Goal: Information Seeking & Learning: Learn about a topic

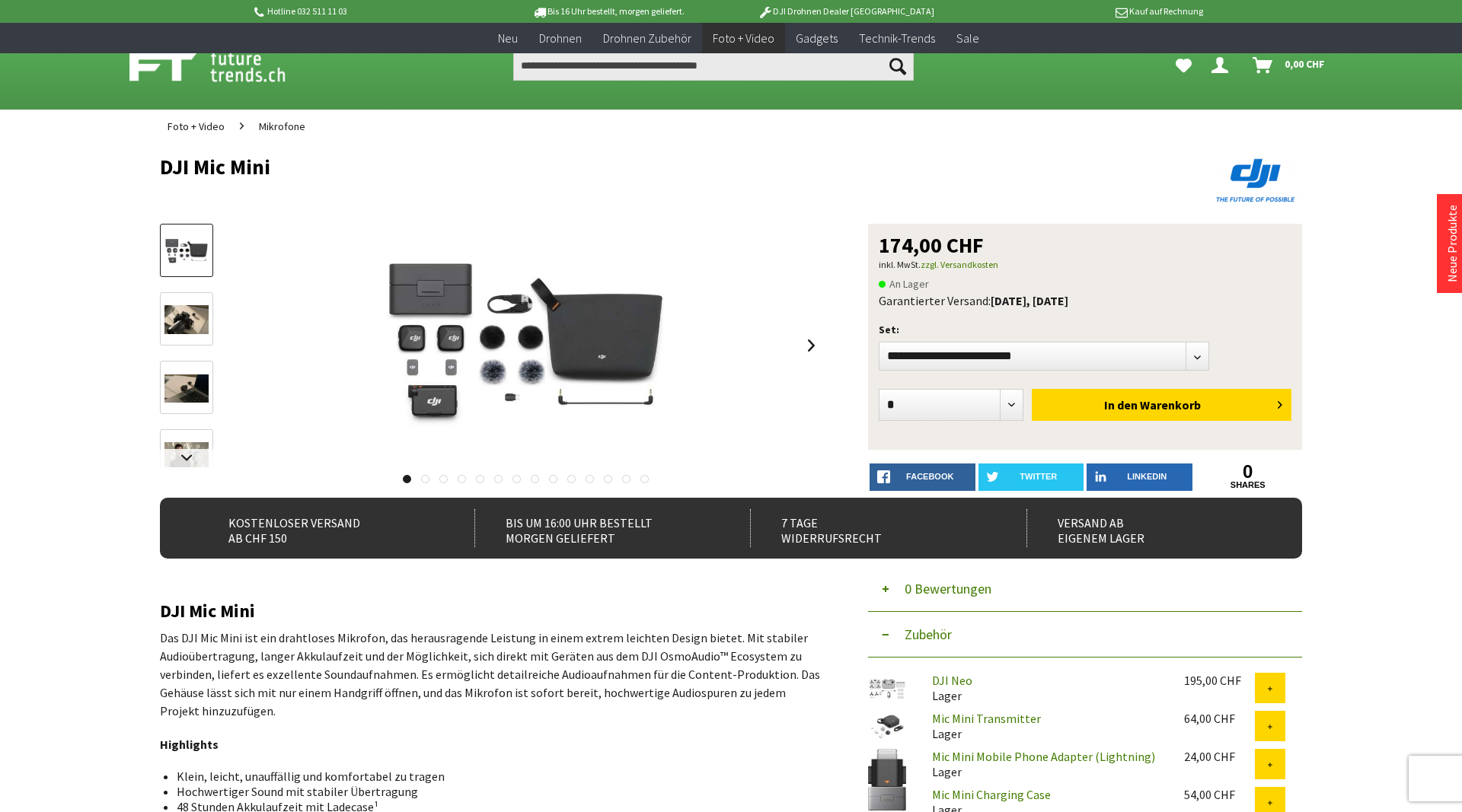
scroll to position [1057, 0]
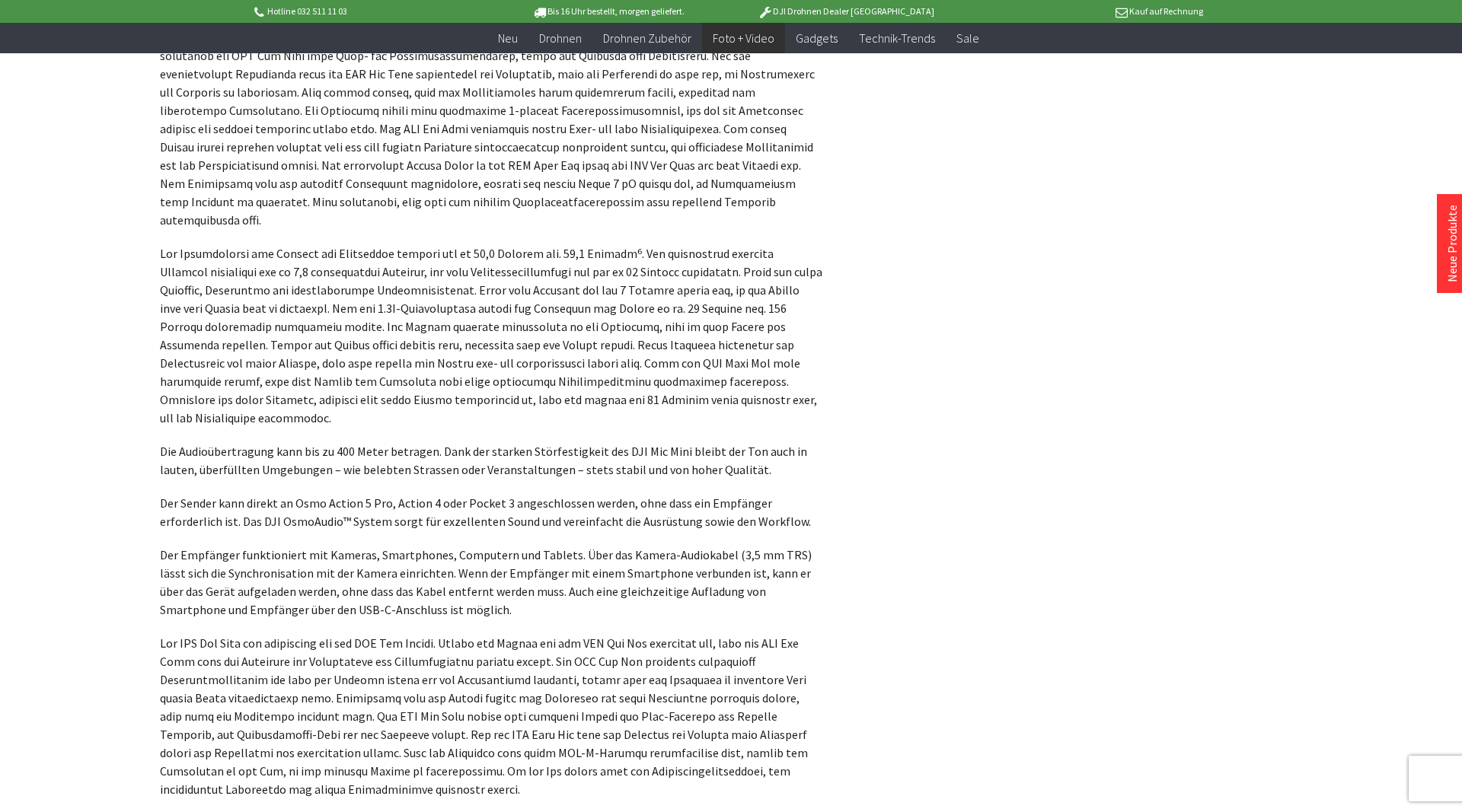
click at [338, 443] on p "Die Audioübertragung kann bis zu 400 Meter betragen. Dank der starken Störfesti…" at bounding box center [490, 460] width 662 height 36
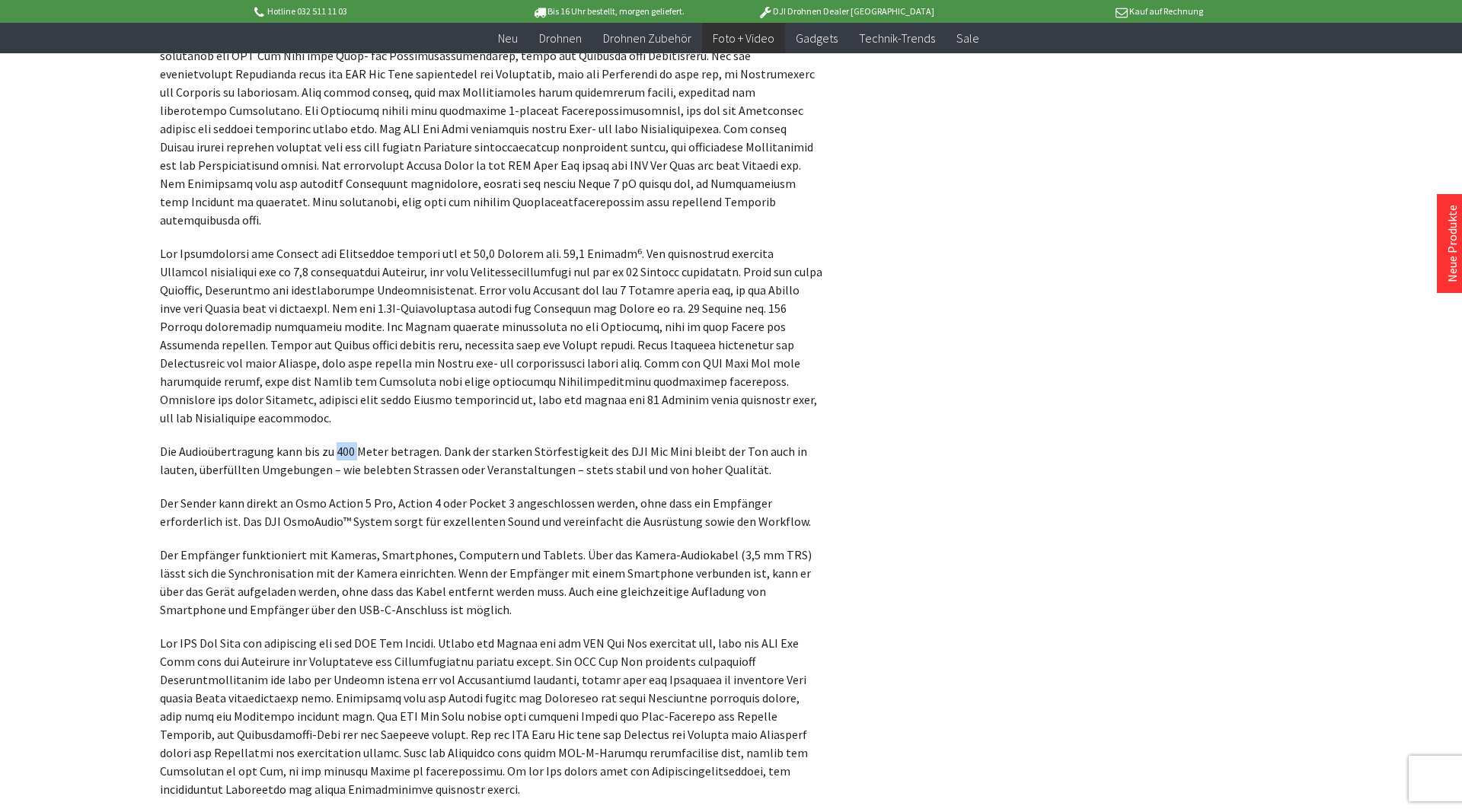
click at [338, 443] on p "Die Audioübertragung kann bis zu 400 Meter betragen. Dank der starken Störfesti…" at bounding box center [490, 460] width 662 height 36
click at [392, 494] on p "Der Sender kann direkt an Osmo Action 5 Pro, Action 4 oder Pocket 3 angeschloss…" at bounding box center [490, 512] width 662 height 36
click at [427, 494] on p "Der Sender kann direkt an Osmo Action 5 Pro, Action 4 oder Pocket 3 angeschloss…" at bounding box center [490, 512] width 662 height 36
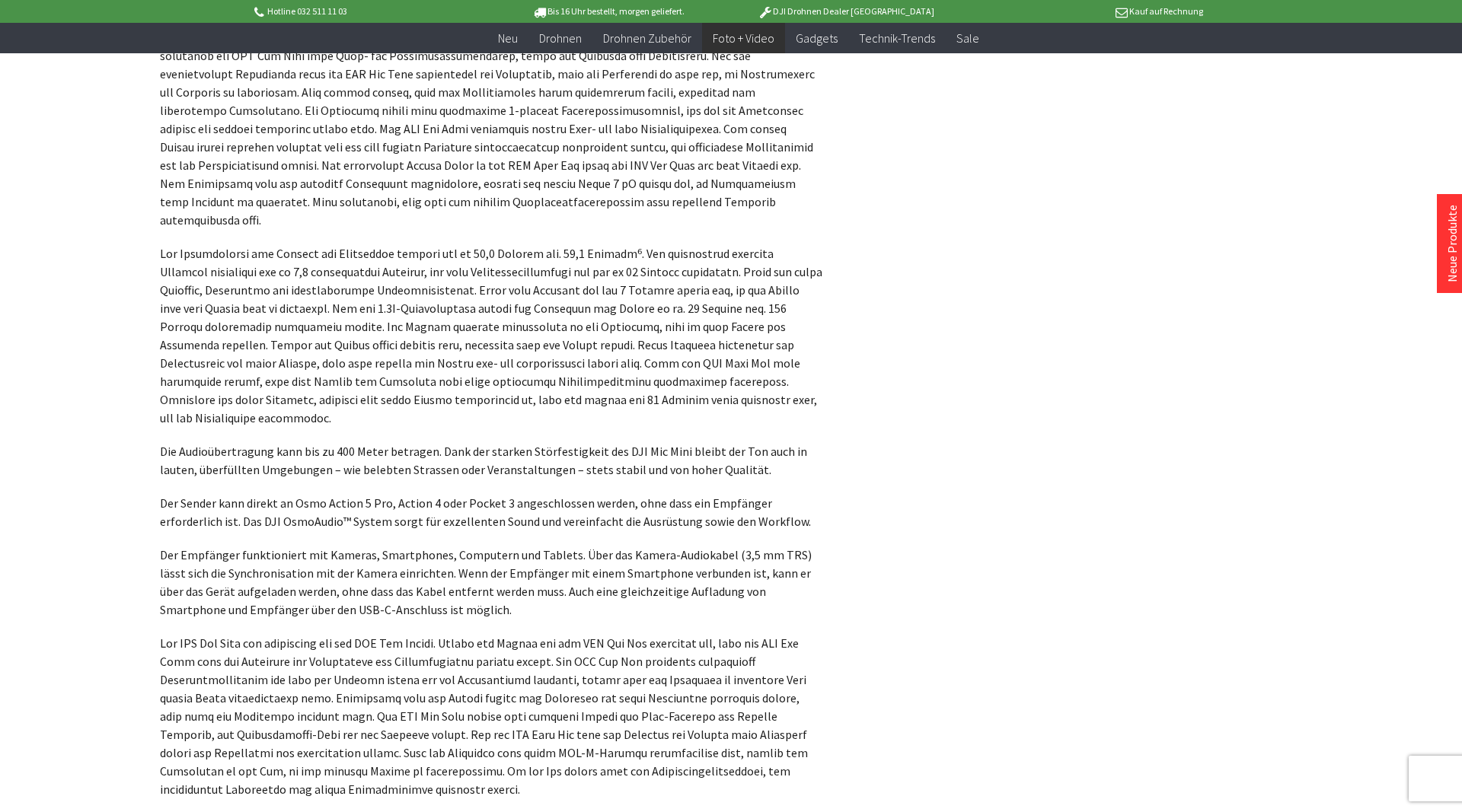
scroll to position [1135, 0]
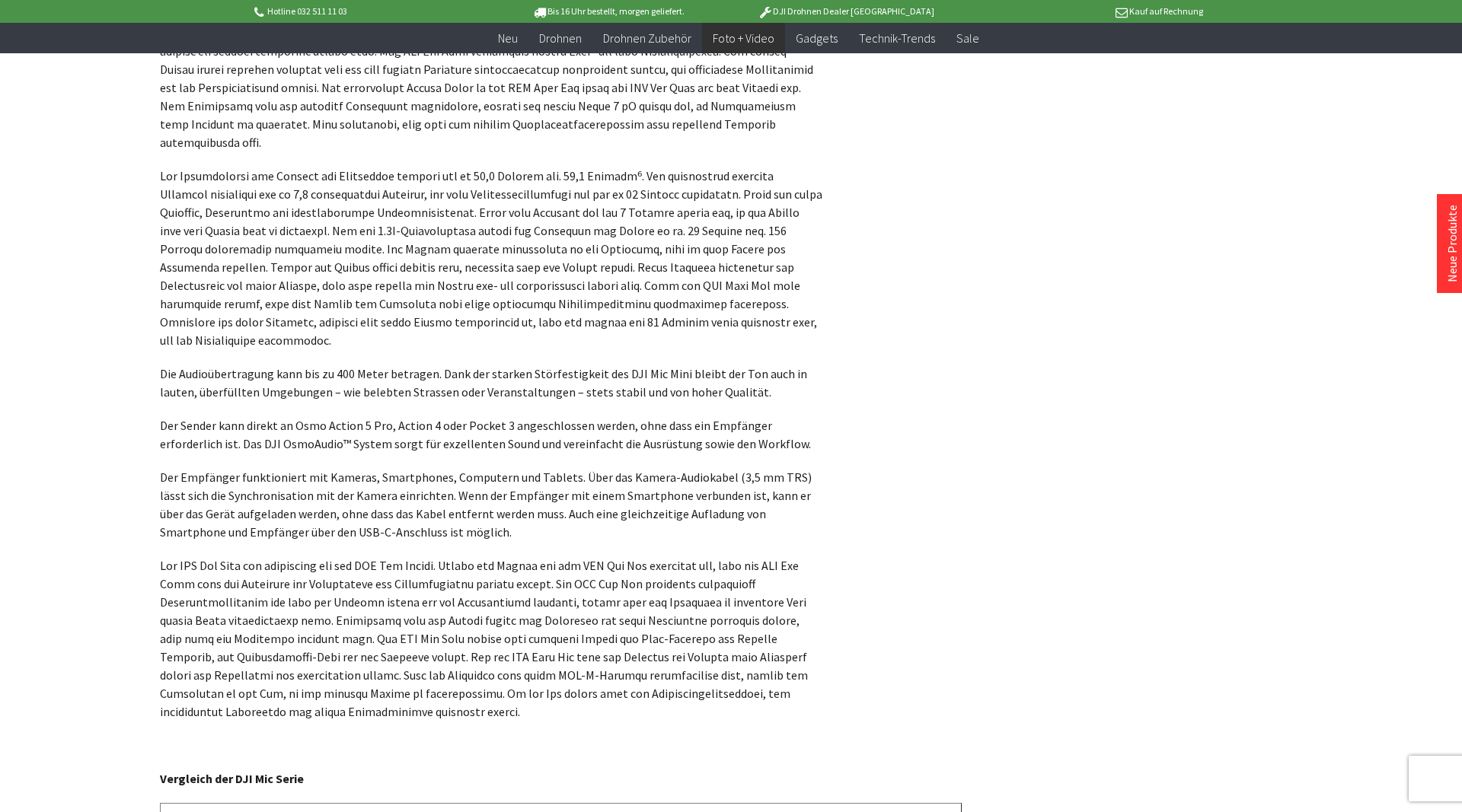
click at [425, 468] on p "Der Empfänger funktioniert mit Kameras, Smartphones, Computern und Tablets. Übe…" at bounding box center [490, 505] width 662 height 73
click at [424, 468] on p "Der Empfänger funktioniert mit Kameras, Smartphones, Computern und Tablets. Übe…" at bounding box center [490, 505] width 662 height 73
click at [477, 477] on p "Der Empfänger funktioniert mit Kameras, Smartphones, Computern und Tablets. Übe…" at bounding box center [490, 505] width 662 height 73
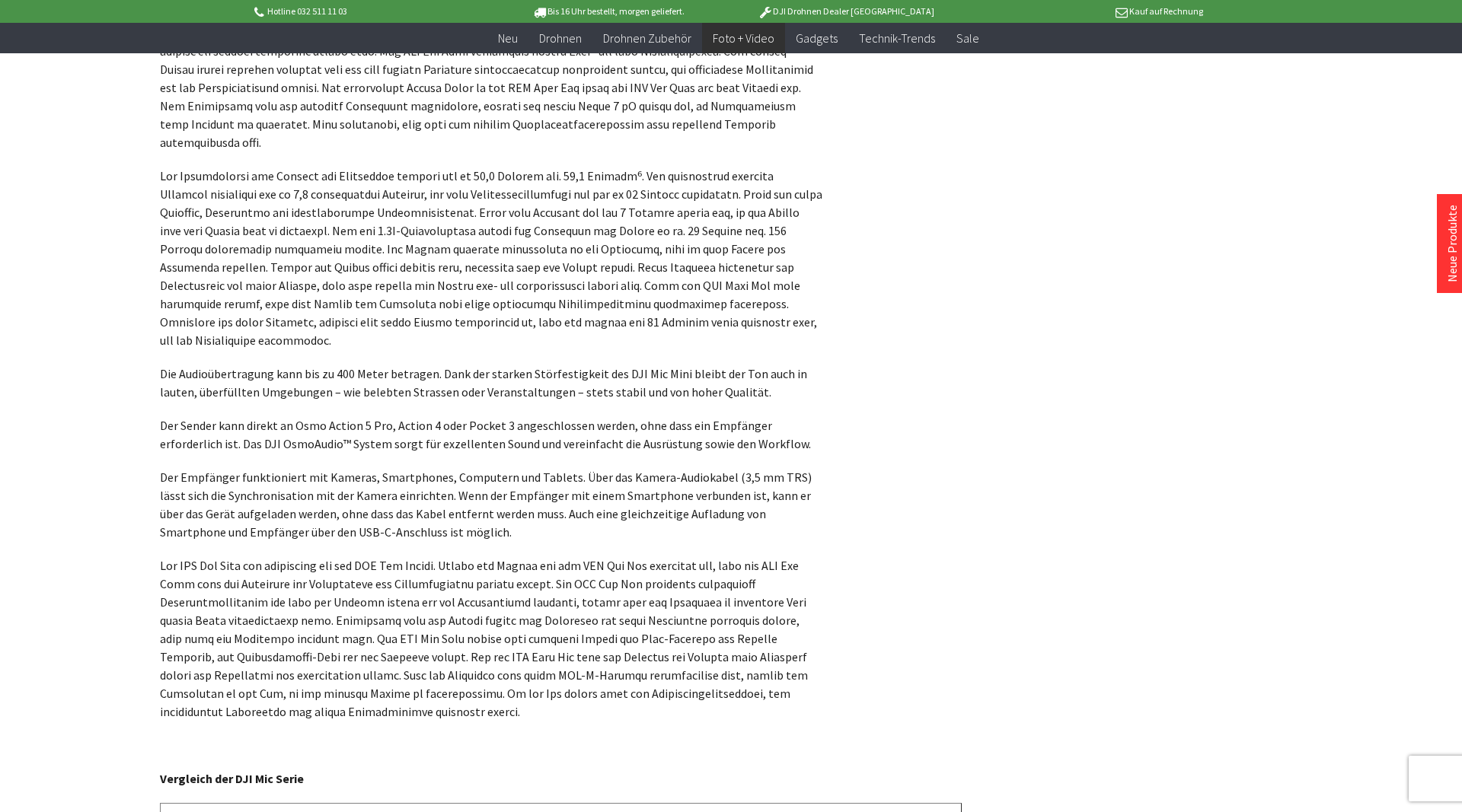
click at [477, 477] on p "Der Empfänger funktioniert mit Kameras, Smartphones, Computern und Tablets. Übe…" at bounding box center [490, 505] width 662 height 73
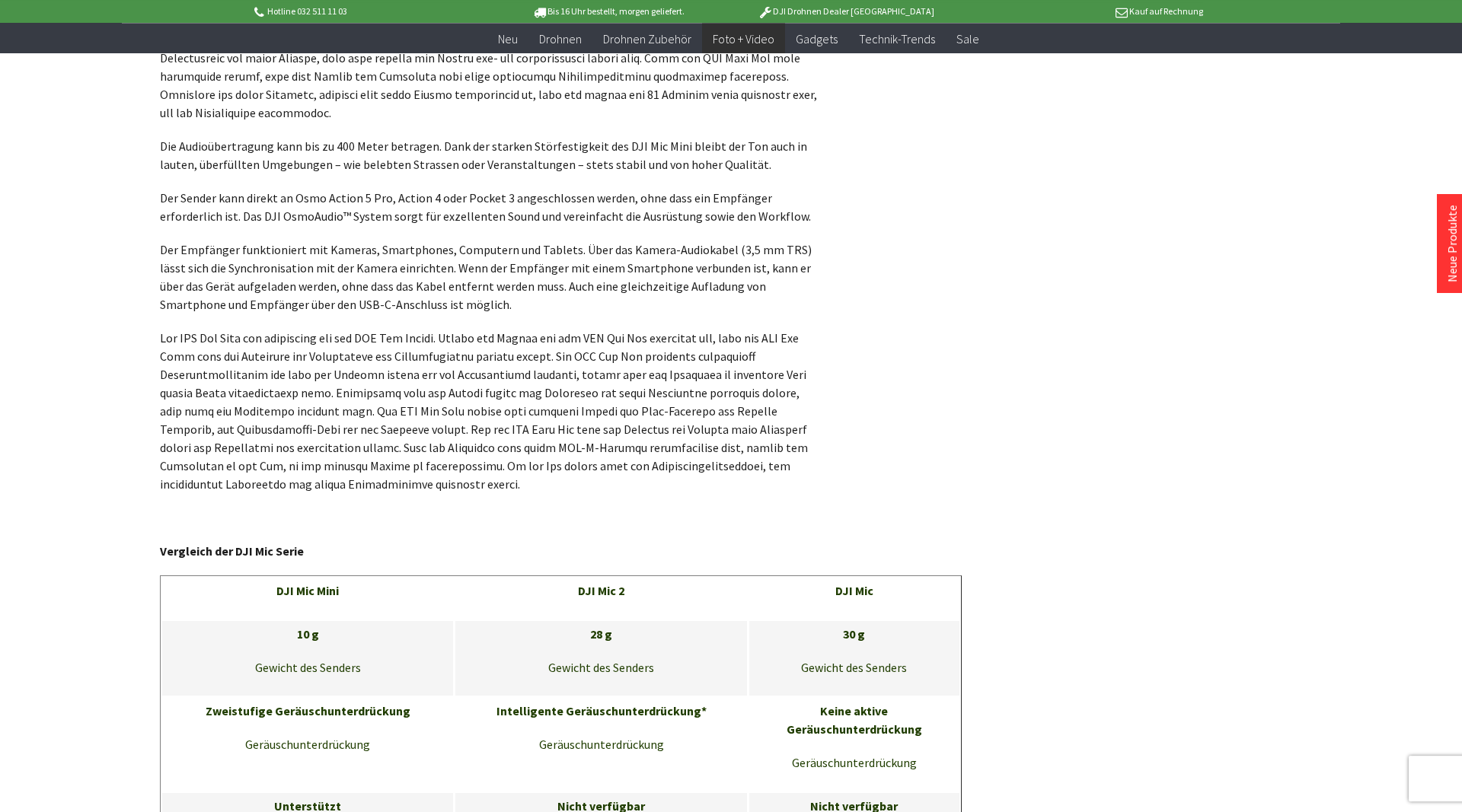
scroll to position [1368, 0]
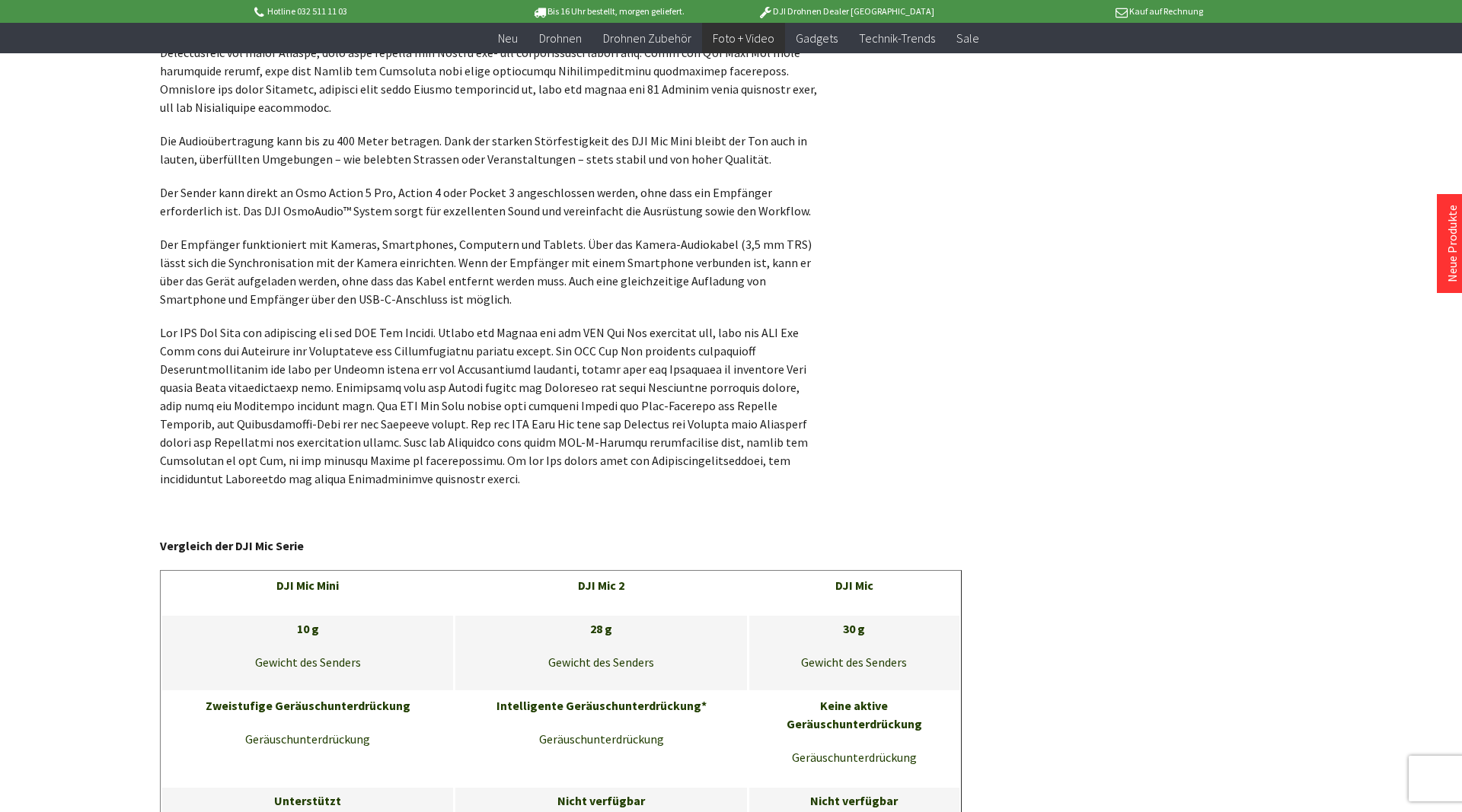
click at [456, 439] on p at bounding box center [490, 406] width 662 height 164
click at [456, 439] on p at bounding box center [490, 406] width 662 height 164
click at [456, 438] on p at bounding box center [490, 406] width 662 height 164
click at [470, 385] on p at bounding box center [490, 406] width 662 height 164
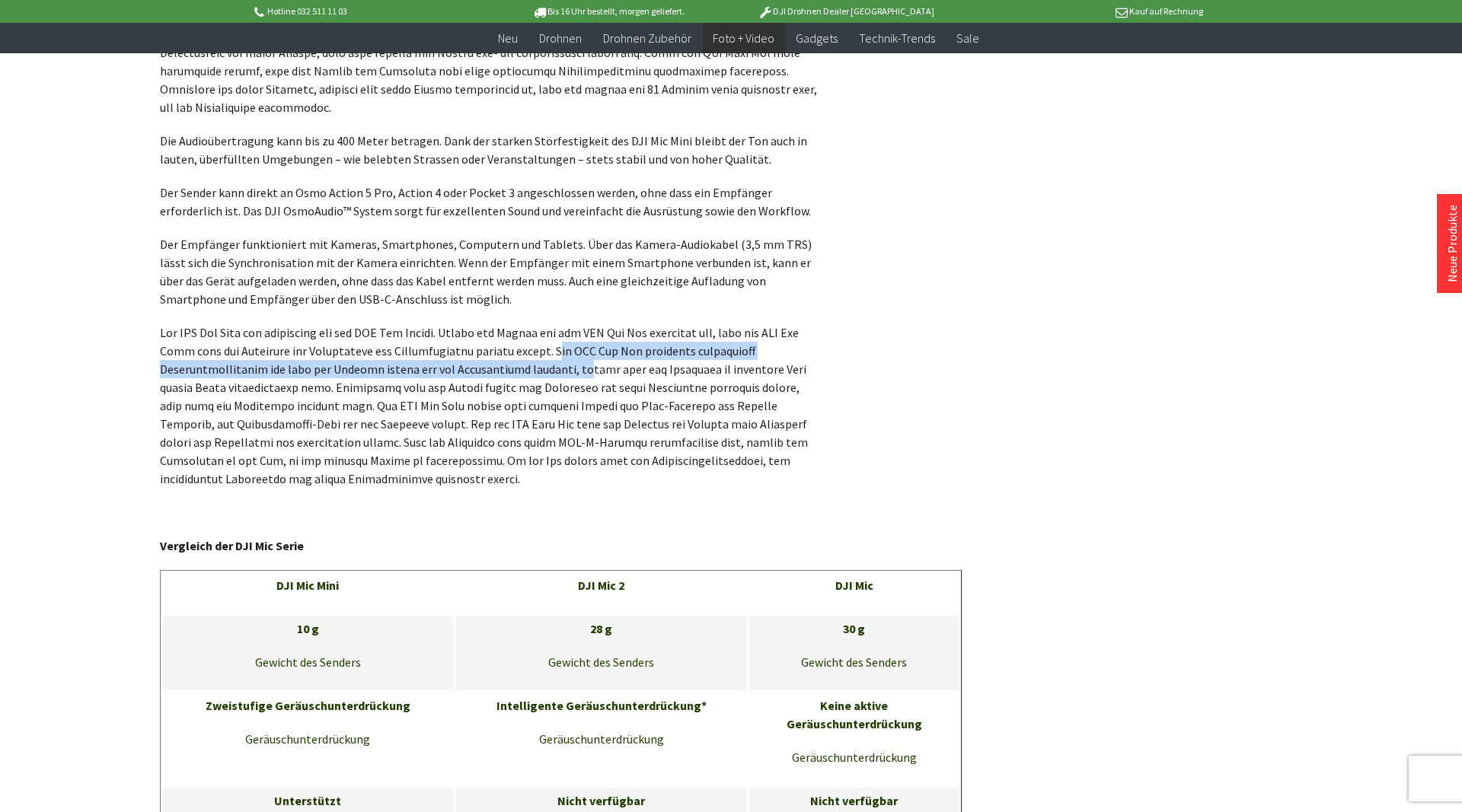
drag, startPoint x: 548, startPoint y: 315, endPoint x: 587, endPoint y: 335, distance: 43.8
click at [587, 335] on p at bounding box center [490, 406] width 662 height 164
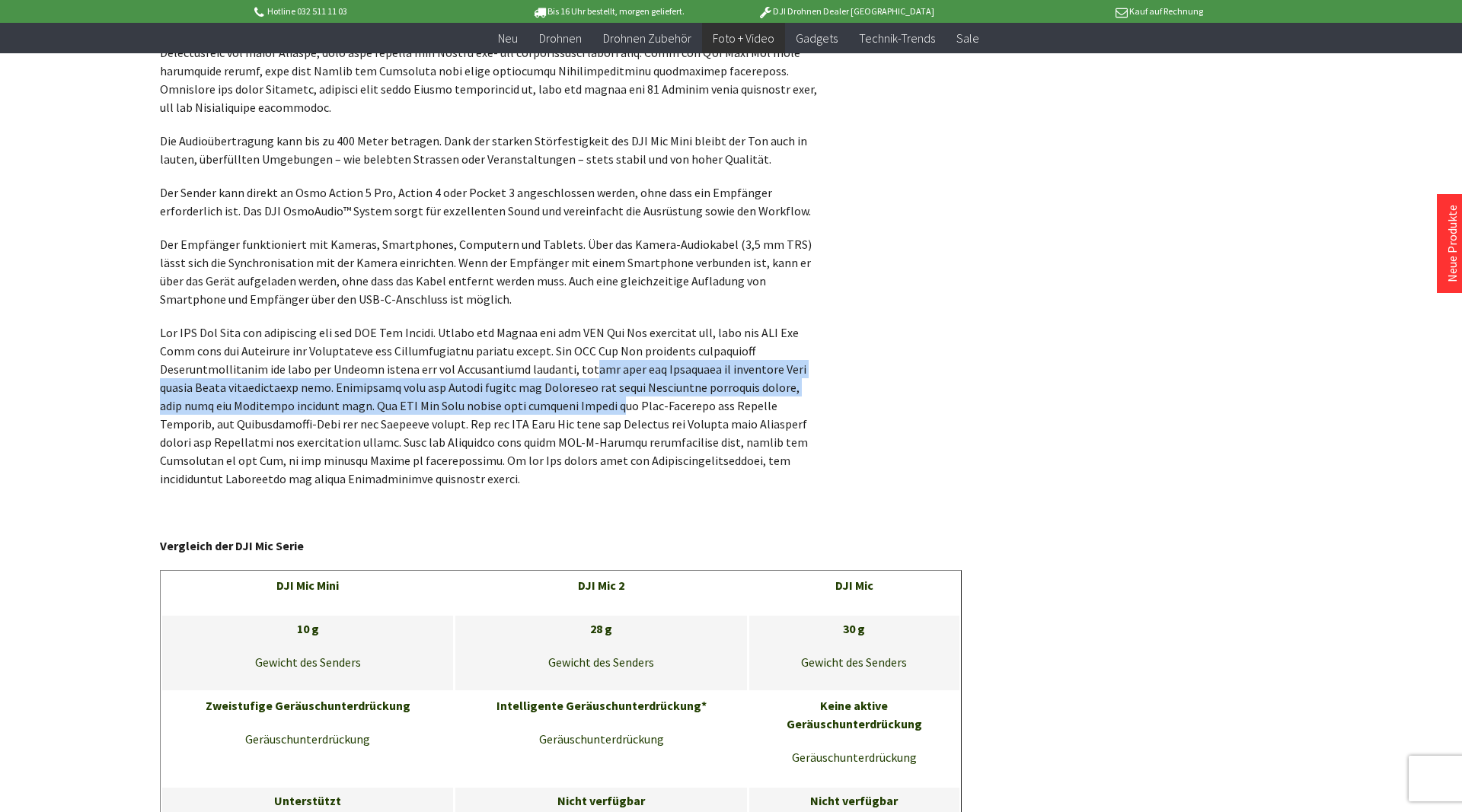
drag, startPoint x: 590, startPoint y: 331, endPoint x: 557, endPoint y: 363, distance: 46.0
click at [557, 363] on p at bounding box center [490, 406] width 662 height 164
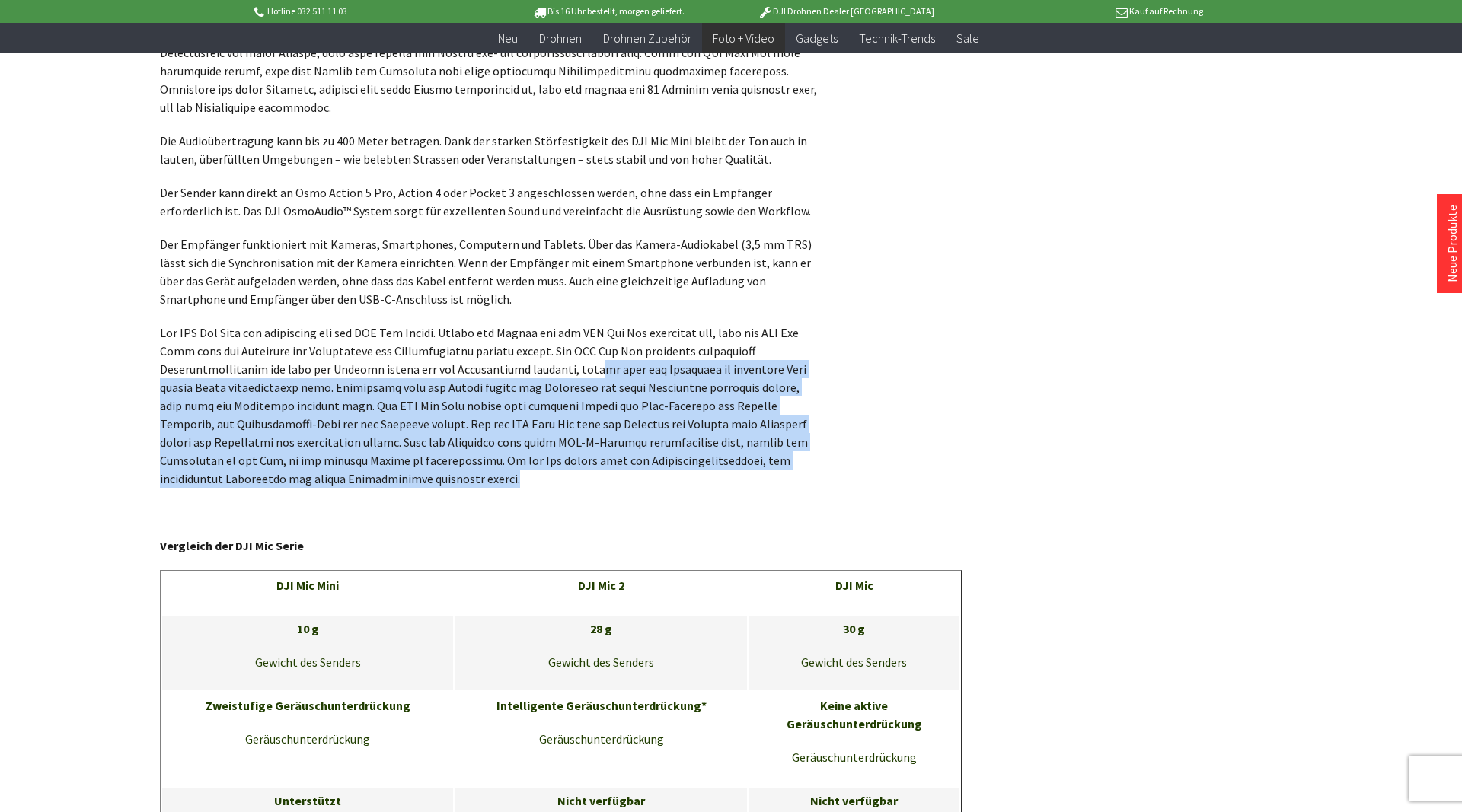
drag, startPoint x: 597, startPoint y: 333, endPoint x: 578, endPoint y: 446, distance: 114.6
click at [578, 446] on p at bounding box center [490, 406] width 662 height 164
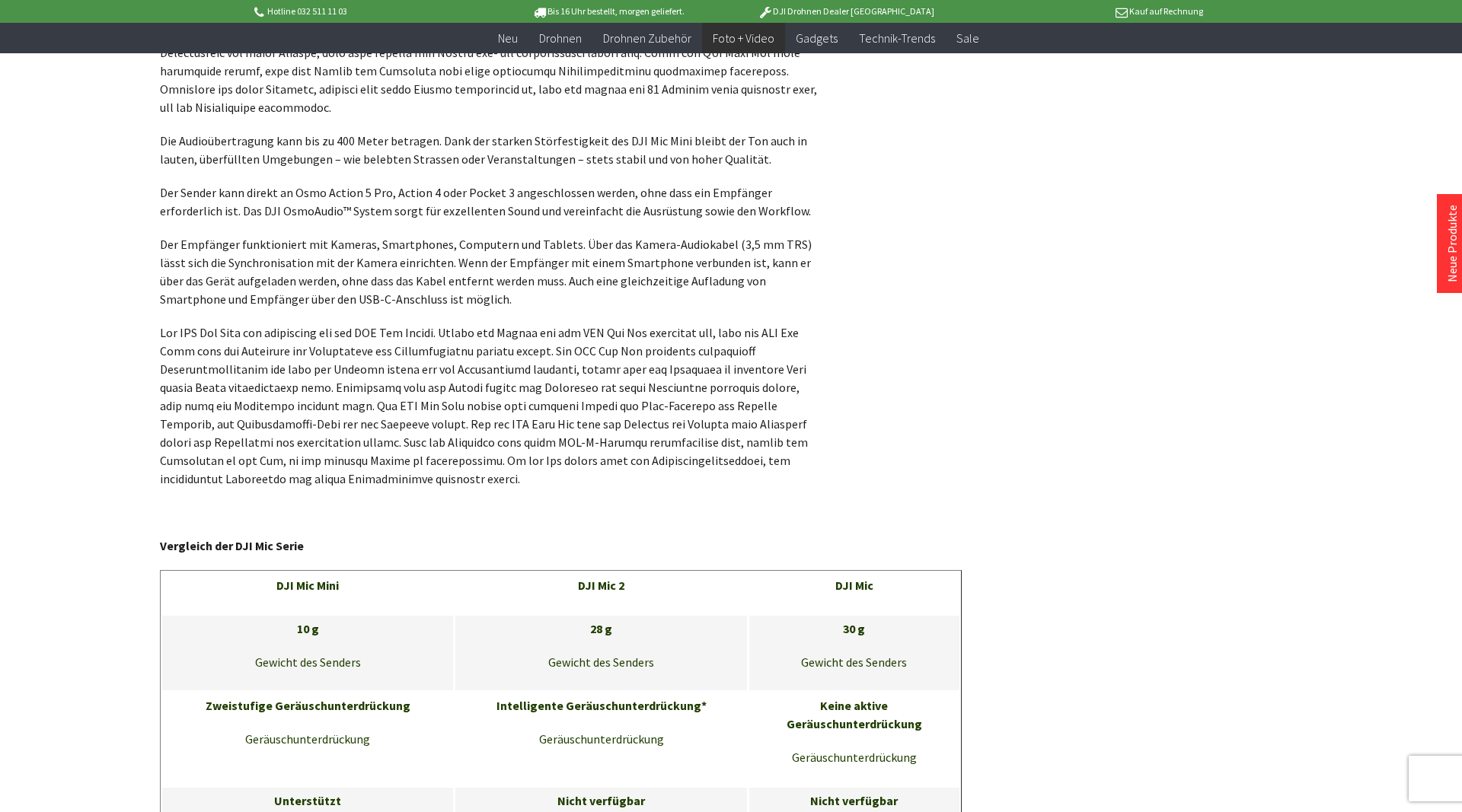
click at [578, 446] on p at bounding box center [490, 406] width 662 height 164
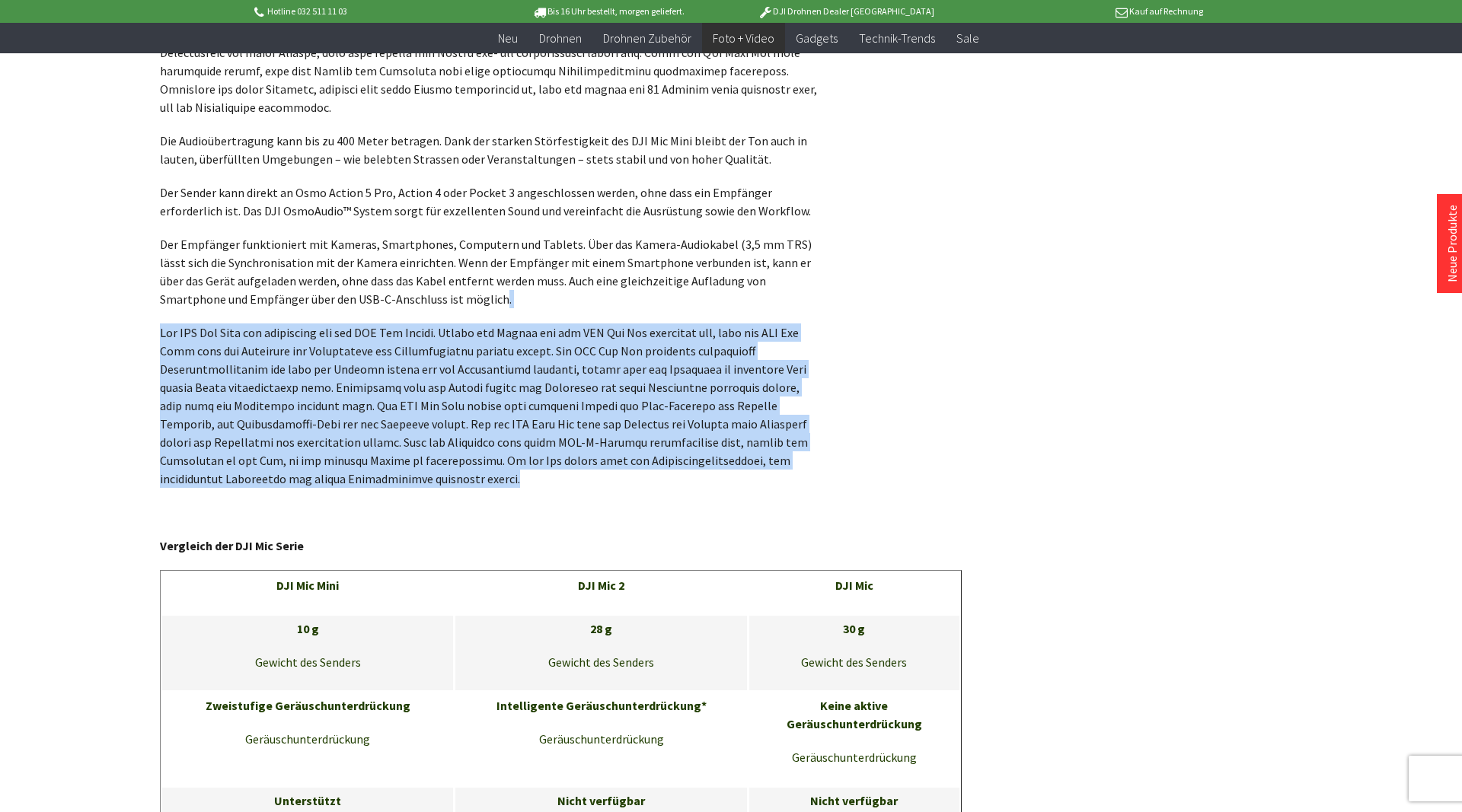
drag, startPoint x: 578, startPoint y: 446, endPoint x: 574, endPoint y: 260, distance: 186.0
click at [574, 260] on p "Der Empfänger funktioniert mit Kameras, Smartphones, Computern und Tablets. Übe…" at bounding box center [490, 272] width 662 height 73
drag, startPoint x: 574, startPoint y: 271, endPoint x: 586, endPoint y: 444, distance: 173.4
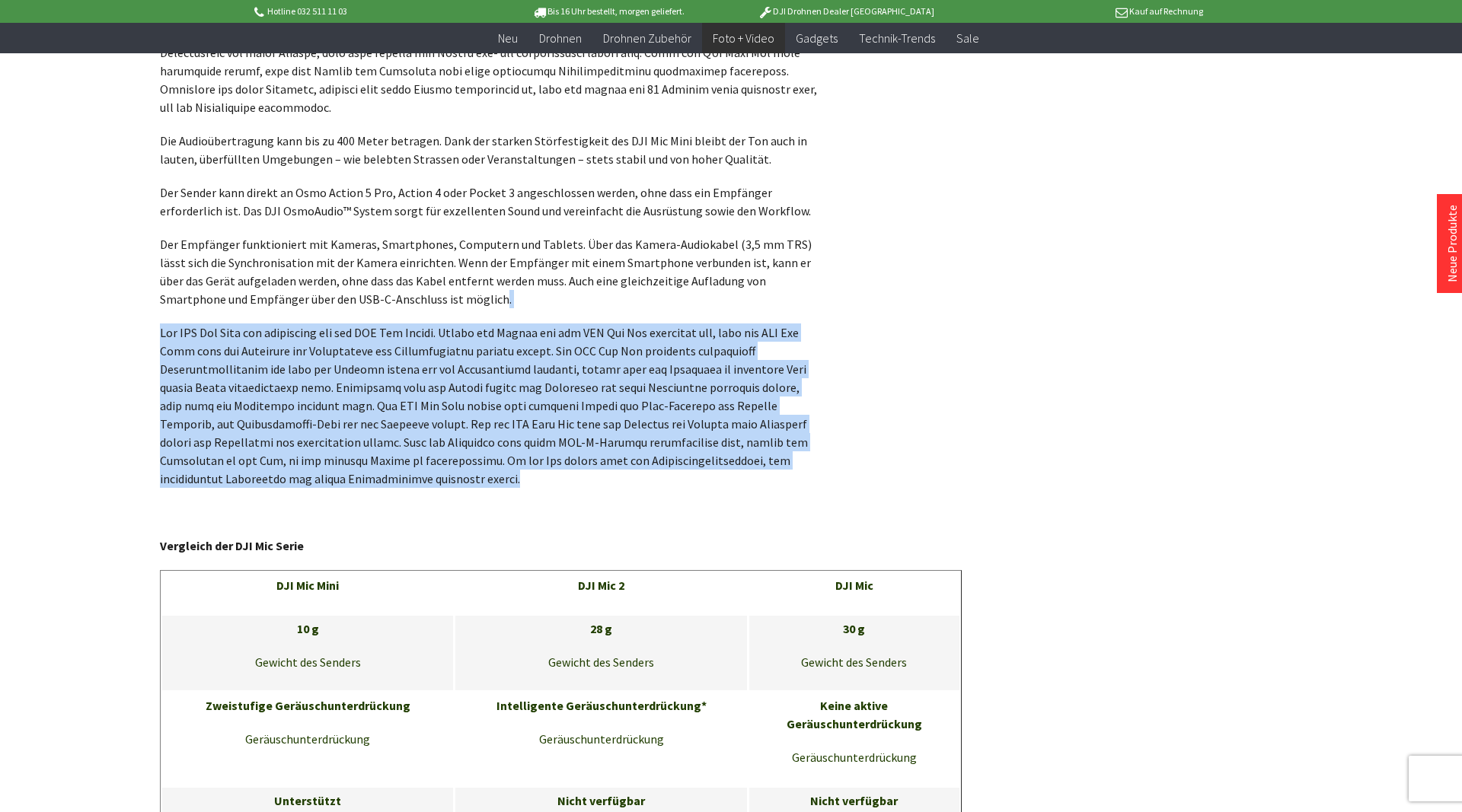
click at [586, 444] on p at bounding box center [490, 406] width 662 height 164
drag, startPoint x: 585, startPoint y: 444, endPoint x: 573, endPoint y: 272, distance: 172.4
drag, startPoint x: 573, startPoint y: 272, endPoint x: 564, endPoint y: 440, distance: 168.2
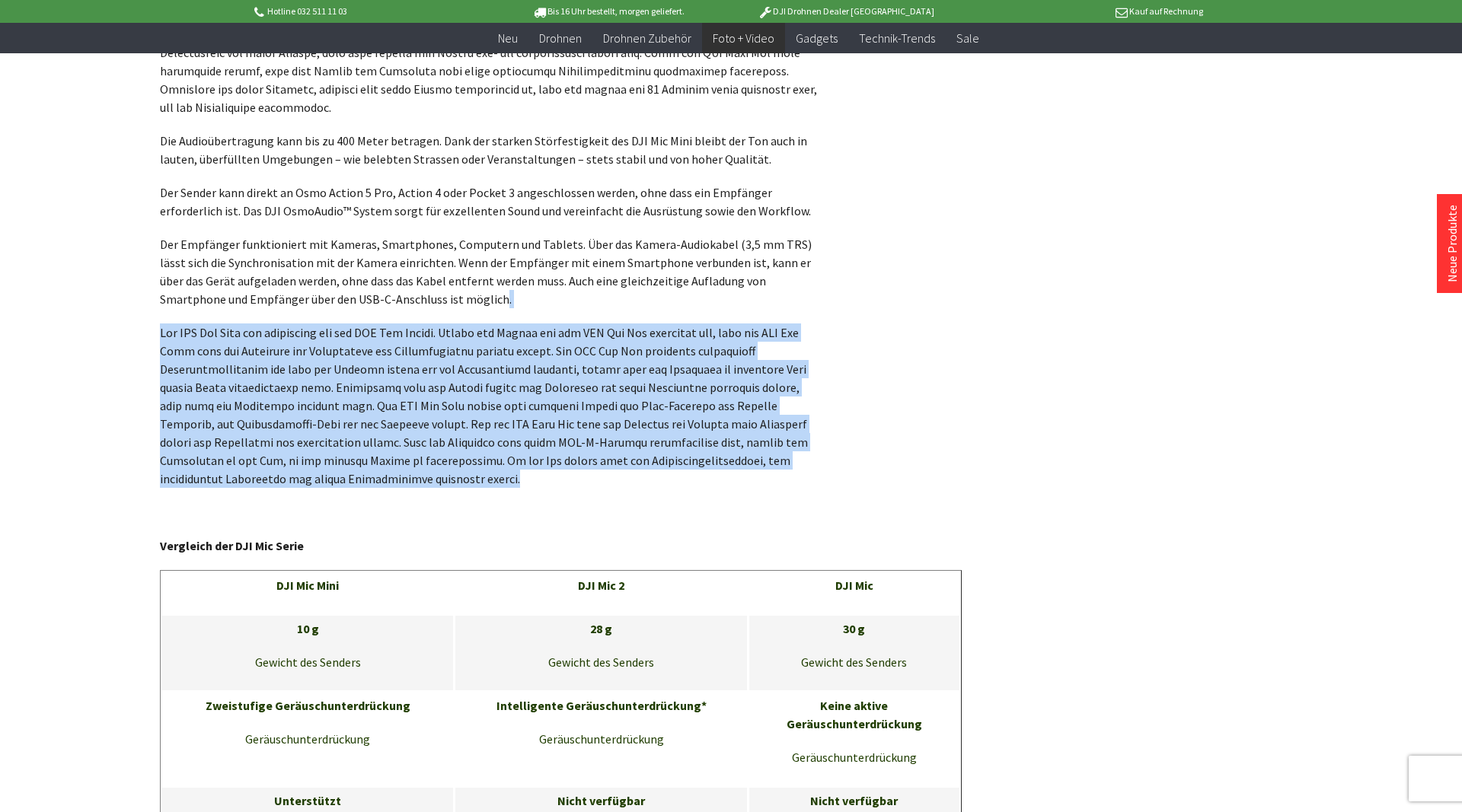
click at [564, 440] on p at bounding box center [490, 406] width 662 height 164
drag, startPoint x: 564, startPoint y: 440, endPoint x: 553, endPoint y: 268, distance: 172.4
click at [553, 268] on p "Der Empfänger funktioniert mit Kameras, Smartphones, Computern und Tablets. Übe…" at bounding box center [490, 272] width 662 height 73
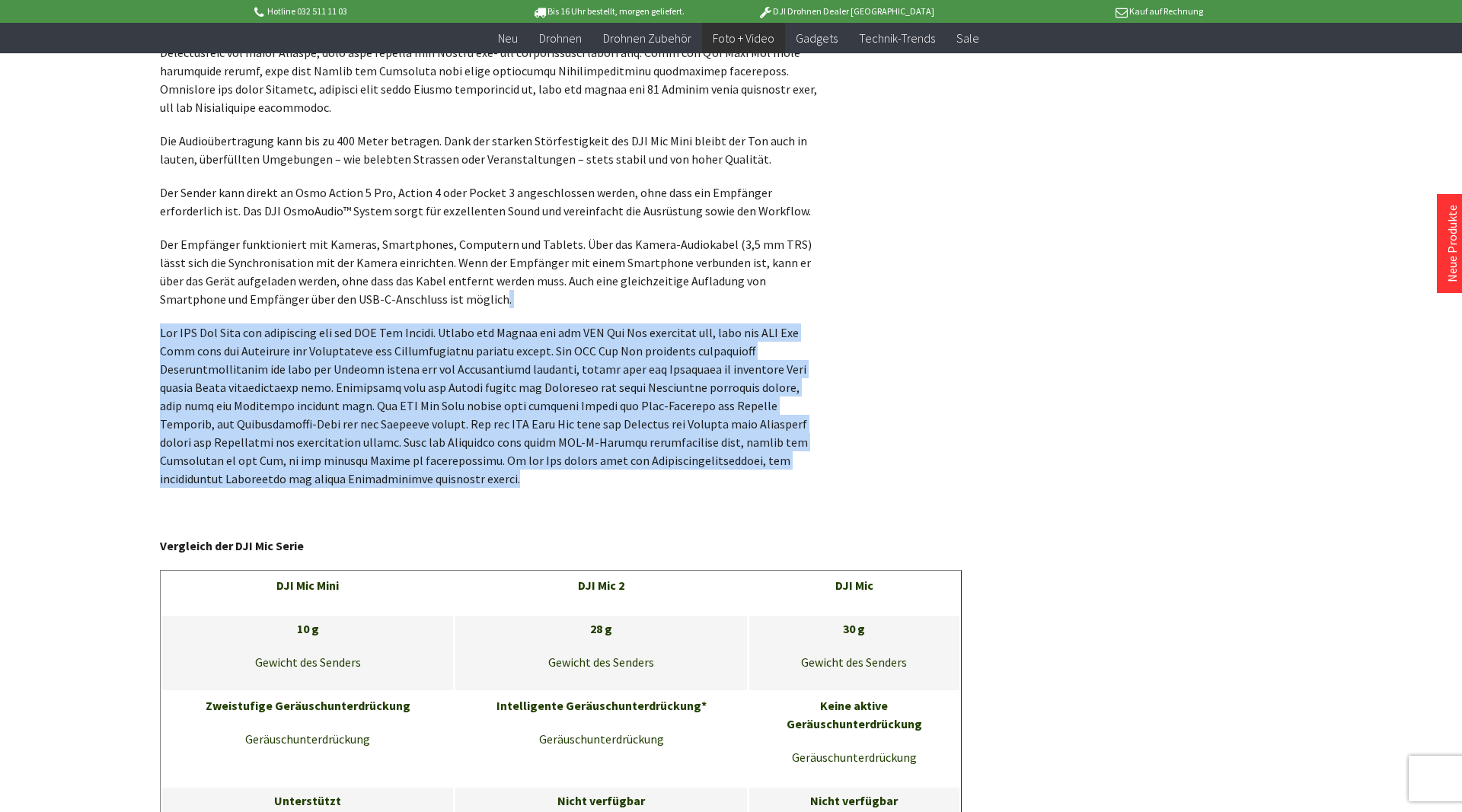
drag, startPoint x: 553, startPoint y: 268, endPoint x: 531, endPoint y: 451, distance: 184.3
click at [530, 451] on p at bounding box center [490, 406] width 662 height 164
drag, startPoint x: 529, startPoint y: 451, endPoint x: 524, endPoint y: 266, distance: 185.1
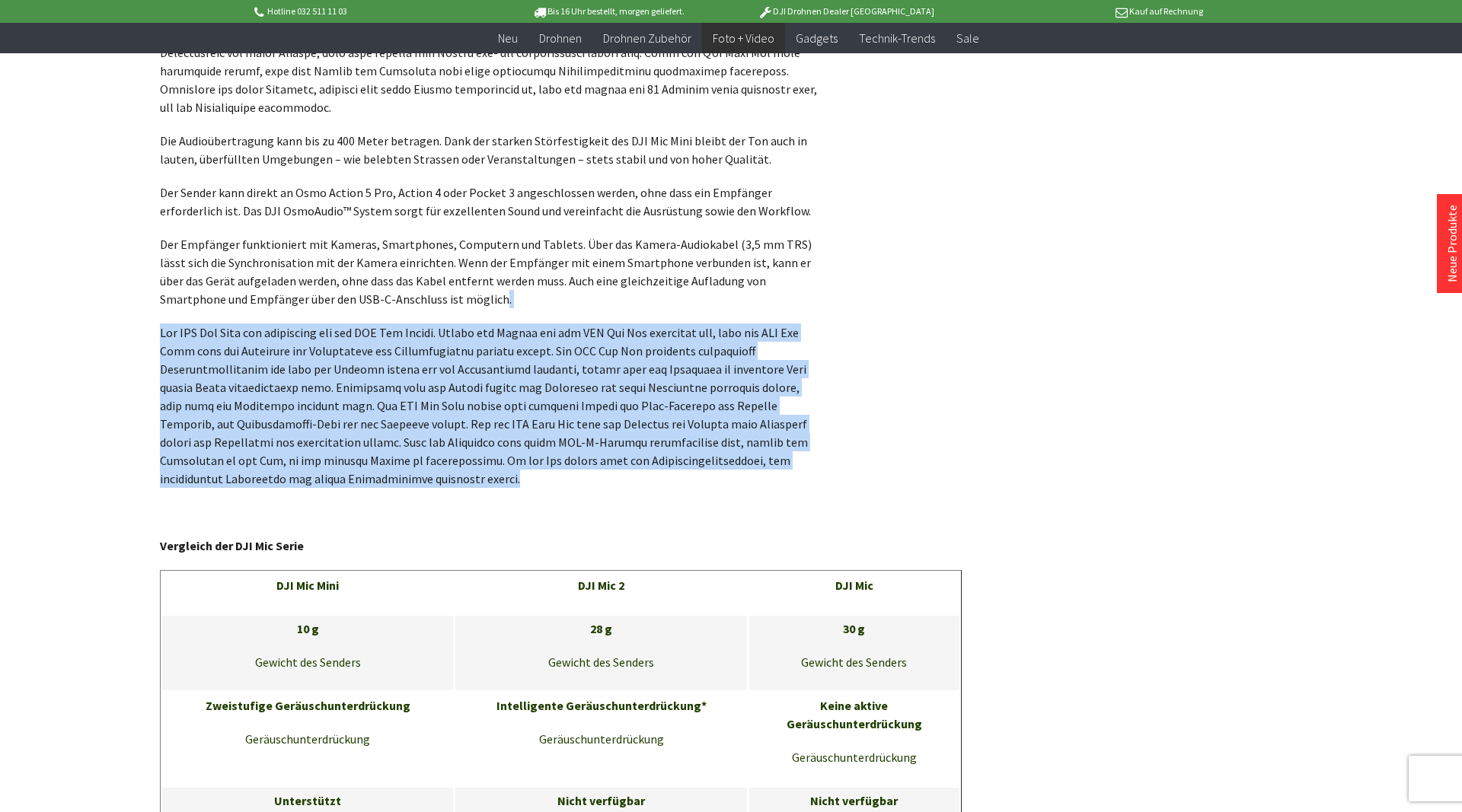
click at [524, 266] on p "Der Empfänger funktioniert mit Kameras, Smartphones, Computern und Tablets. Übe…" at bounding box center [490, 272] width 662 height 73
drag, startPoint x: 524, startPoint y: 266, endPoint x: 524, endPoint y: 443, distance: 177.0
click at [524, 443] on p at bounding box center [490, 406] width 662 height 164
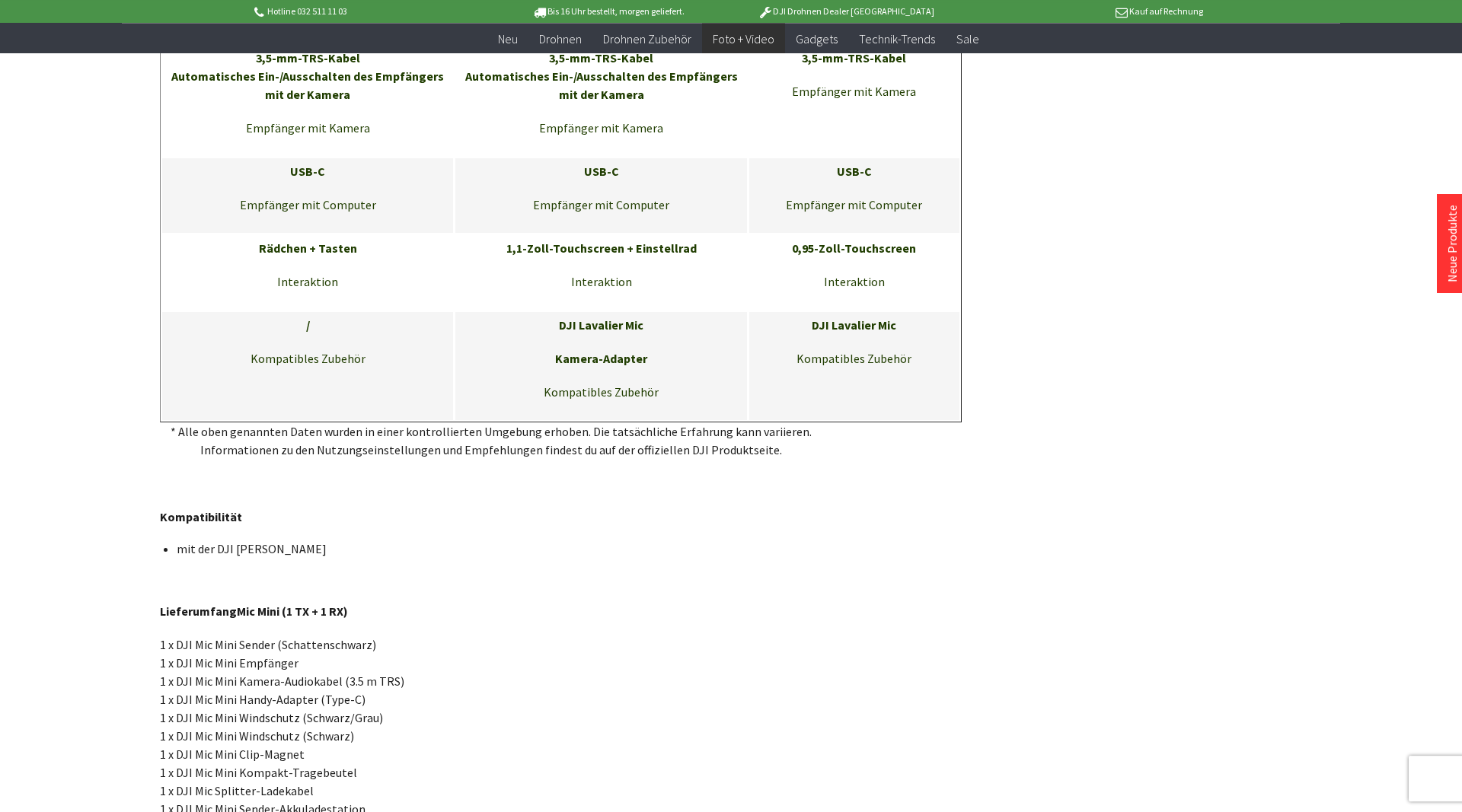
scroll to position [2688, 0]
